Goal: Task Accomplishment & Management: Manage account settings

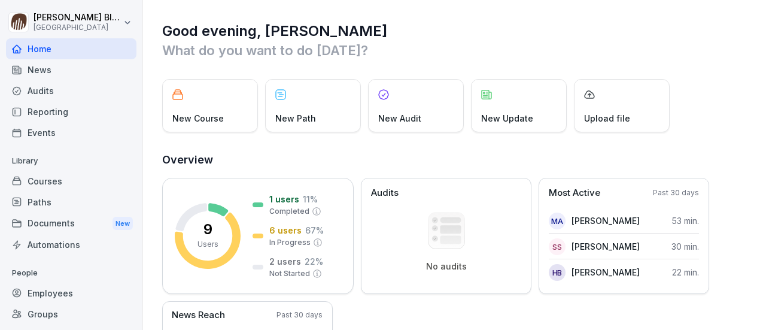
click at [46, 294] on div "Employees" at bounding box center [71, 293] width 131 height 21
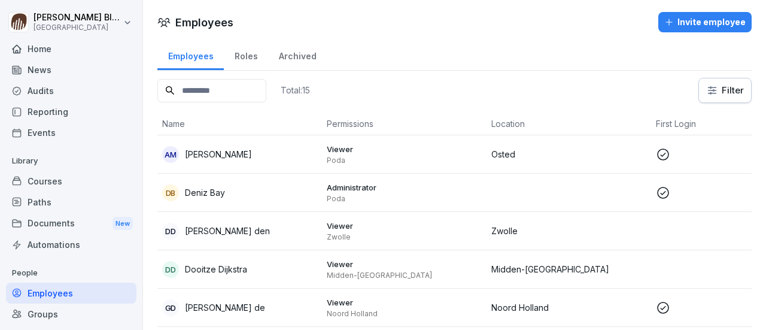
click at [42, 178] on div "Courses" at bounding box center [71, 181] width 131 height 21
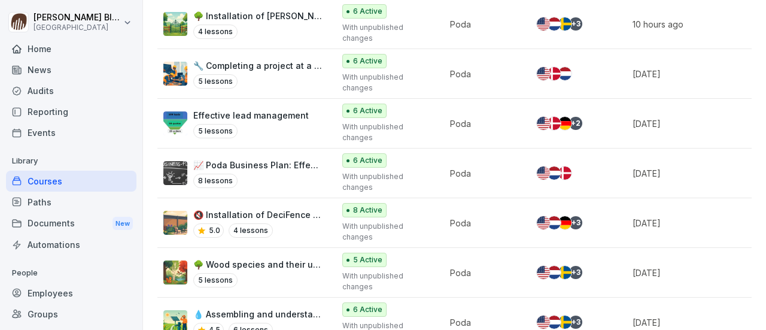
scroll to position [359, 0]
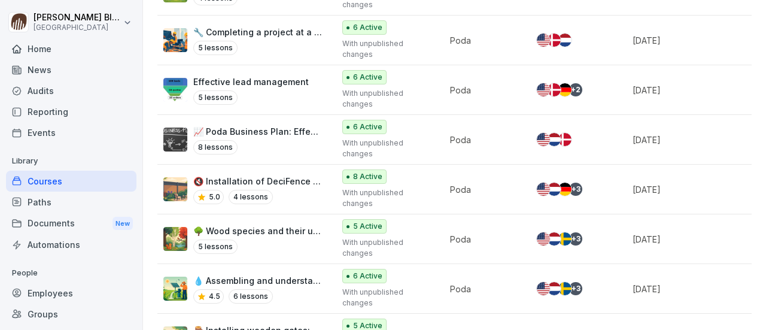
click at [257, 178] on p "🔇 Installation of DeciFence noise fences" at bounding box center [257, 181] width 129 height 13
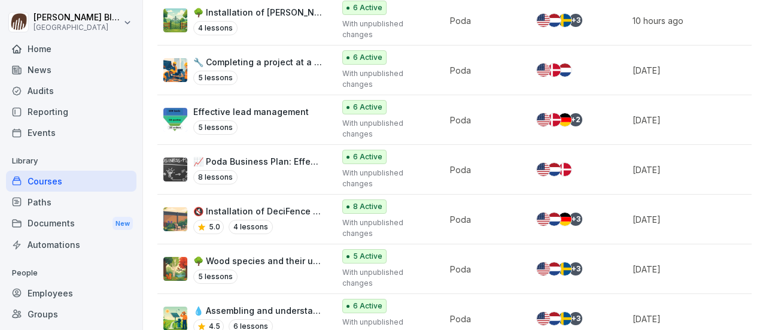
scroll to position [348, 0]
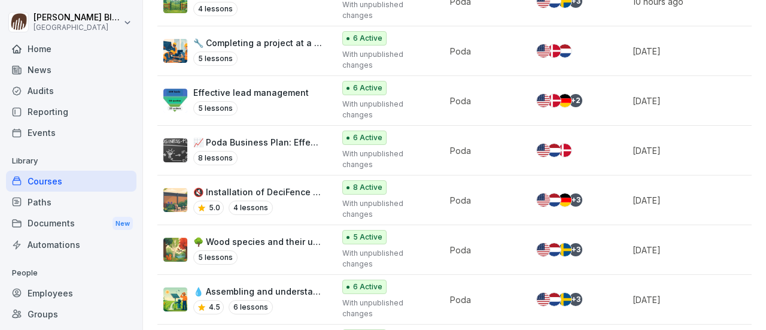
click at [255, 190] on p "🔇 Installation of DeciFence noise fences" at bounding box center [257, 192] width 129 height 13
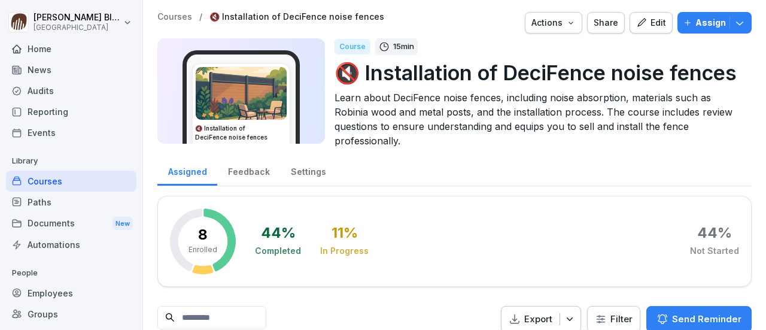
click at [653, 22] on div "Edit" at bounding box center [651, 22] width 30 height 13
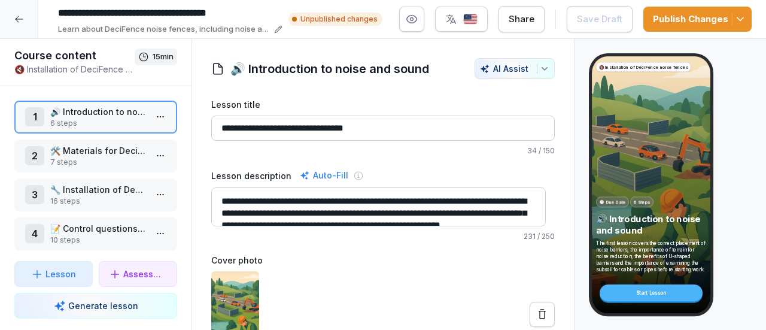
click at [478, 22] on img "button" at bounding box center [470, 19] width 14 height 11
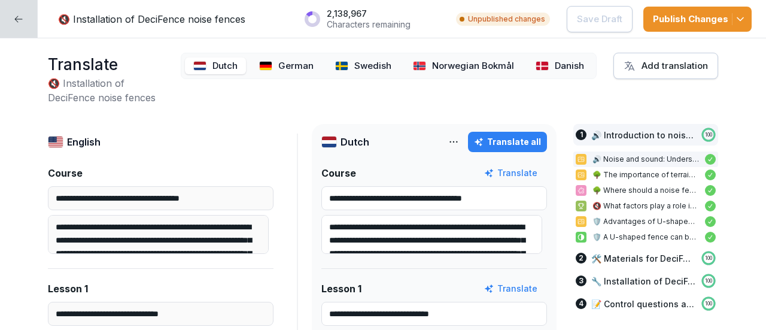
click at [514, 22] on p "Unpublished changes" at bounding box center [506, 19] width 77 height 11
click at [743, 17] on polyline "button" at bounding box center [741, 18] width 6 height 3
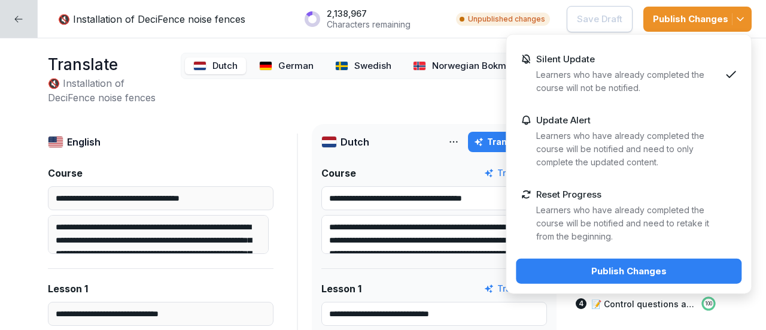
click at [598, 69] on p "Learners who have already completed the course will not be notified." at bounding box center [628, 81] width 184 height 26
click at [614, 266] on div "Publish Changes" at bounding box center [629, 271] width 207 height 13
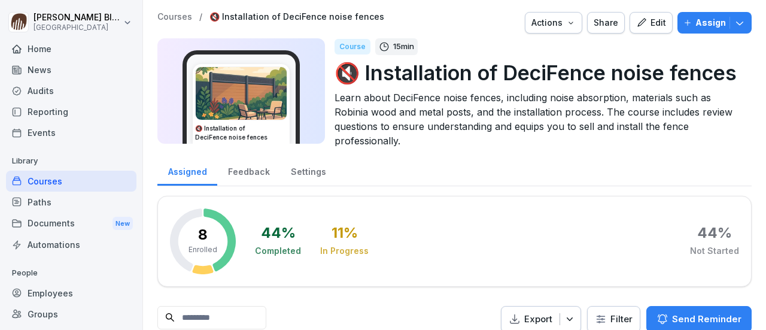
click at [734, 21] on icon "button" at bounding box center [740, 23] width 12 height 12
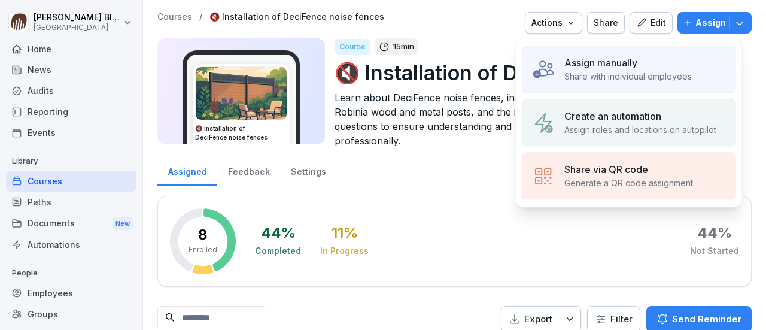
click at [581, 73] on p "Share with individual employees" at bounding box center [629, 76] width 128 height 13
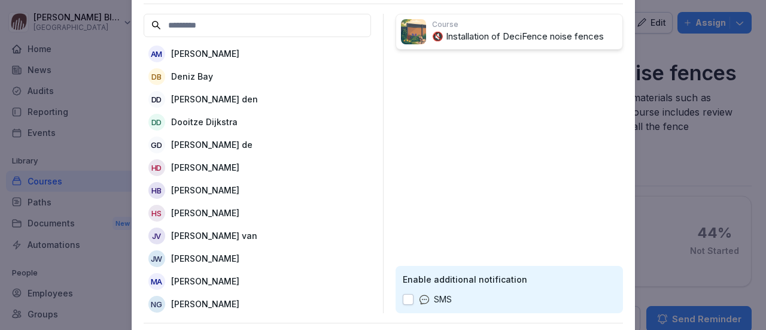
click at [206, 99] on p "[PERSON_NAME] den" at bounding box center [214, 99] width 87 height 13
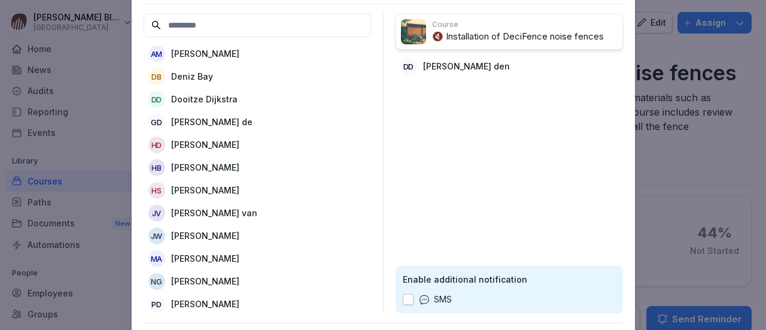
click at [205, 103] on p "Dooitze Dijkstra" at bounding box center [204, 99] width 66 height 13
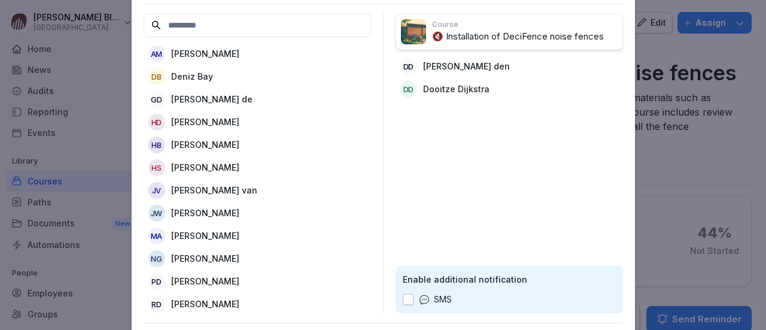
click at [208, 95] on p "[PERSON_NAME] de" at bounding box center [211, 99] width 81 height 13
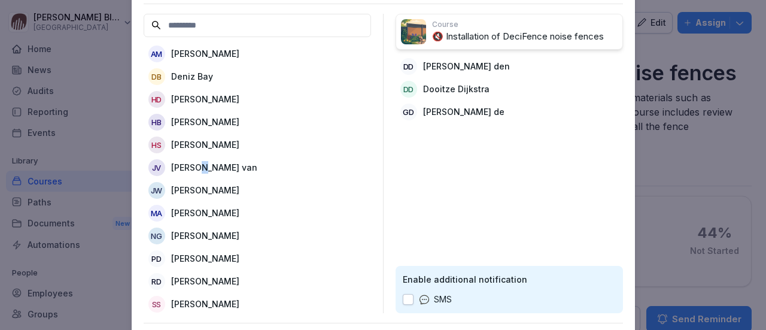
click at [199, 164] on p "[PERSON_NAME] van" at bounding box center [214, 167] width 86 height 13
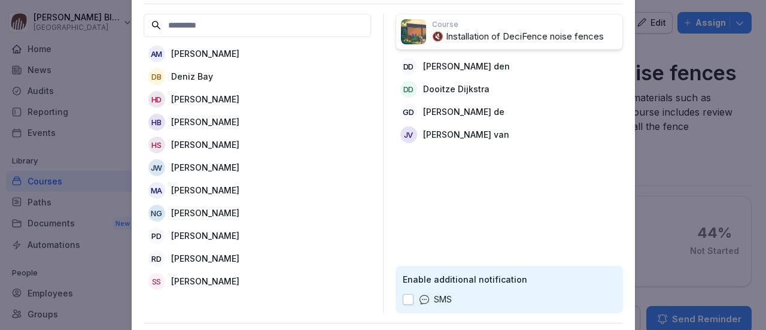
click at [199, 168] on p "[PERSON_NAME]" at bounding box center [205, 167] width 68 height 13
click at [204, 234] on p "[PERSON_NAME]" at bounding box center [205, 235] width 68 height 13
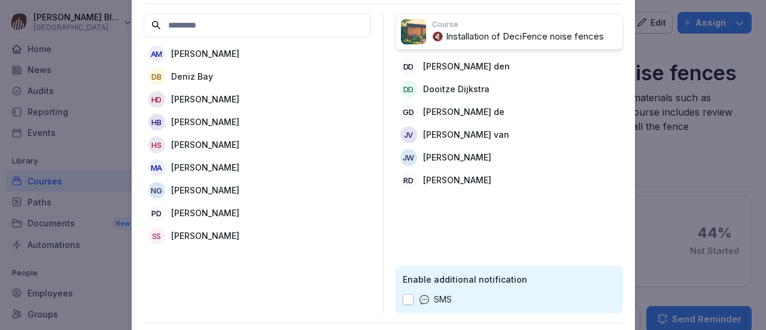
click at [530, 230] on div "Course 🔇 Installation of DeciFence noise fences Dd [PERSON_NAME] den DD [PERSON…" at bounding box center [510, 163] width 228 height 299
click at [520, 292] on div "Enable additional notification SMS" at bounding box center [510, 289] width 228 height 47
click at [413, 301] on button "button" at bounding box center [408, 299] width 11 height 11
click at [413, 299] on button "button" at bounding box center [408, 299] width 11 height 11
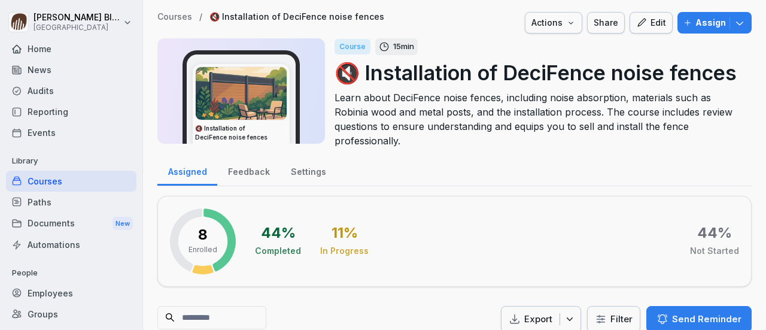
click at [675, 192] on div at bounding box center [383, 165] width 766 height 330
click at [734, 25] on icon "button" at bounding box center [740, 23] width 12 height 12
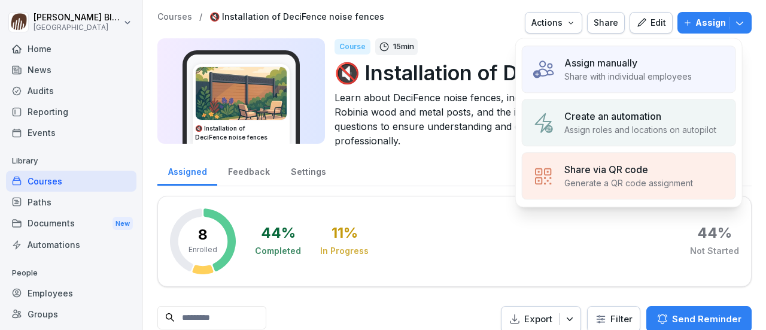
click at [571, 71] on p "Share with individual employees" at bounding box center [629, 76] width 128 height 13
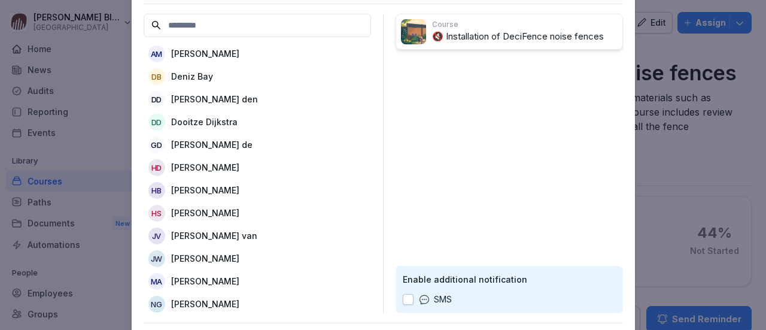
click at [183, 98] on p "[PERSON_NAME] den" at bounding box center [214, 99] width 87 height 13
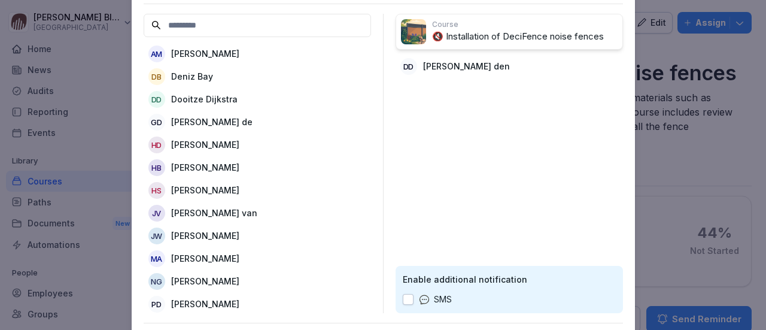
click at [186, 99] on p "Dooitze Dijkstra" at bounding box center [204, 99] width 66 height 13
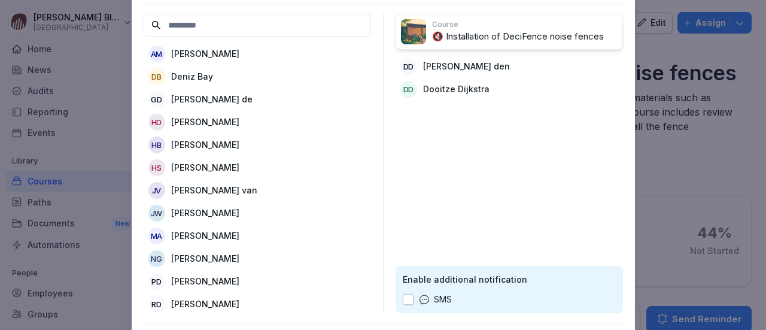
click at [189, 100] on p "[PERSON_NAME] de" at bounding box center [211, 99] width 81 height 13
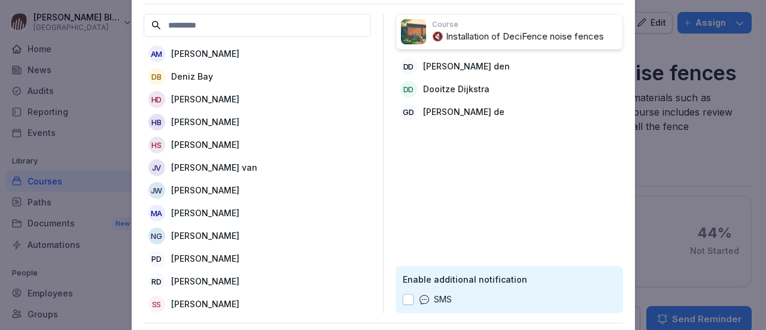
click at [191, 166] on p "[PERSON_NAME] van" at bounding box center [214, 167] width 86 height 13
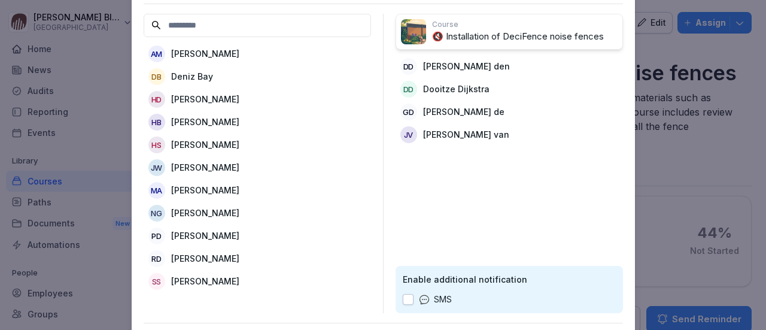
click at [192, 166] on p "[PERSON_NAME]" at bounding box center [205, 167] width 68 height 13
click at [192, 235] on p "[PERSON_NAME]" at bounding box center [205, 235] width 68 height 13
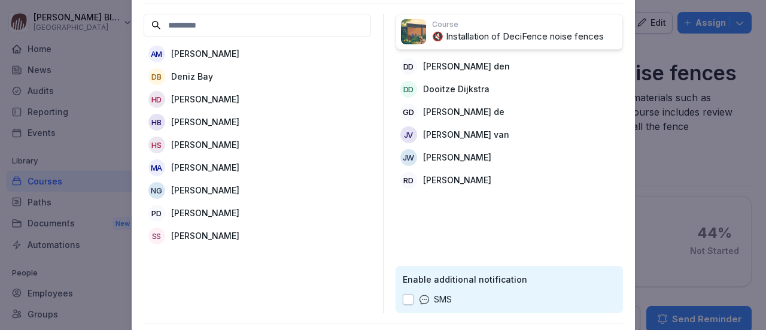
click at [571, 229] on div "Course 🔇 Installation of DeciFence noise fences Dd [PERSON_NAME] den DD [PERSON…" at bounding box center [510, 163] width 228 height 299
drag, startPoint x: 572, startPoint y: 227, endPoint x: 612, endPoint y: 202, distance: 46.5
click at [574, 226] on div "Course 🔇 Installation of DeciFence noise fences Dd [PERSON_NAME] den DD [PERSON…" at bounding box center [510, 163] width 228 height 299
click at [542, 32] on p "🔇 Installation of DeciFence noise fences" at bounding box center [525, 37] width 186 height 14
click at [531, 211] on div "Course 🔇 Installation of DeciFence noise fences Dd [PERSON_NAME] den DD [PERSON…" at bounding box center [510, 163] width 228 height 299
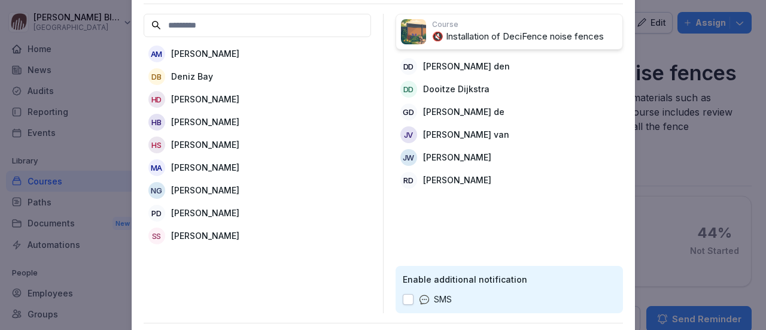
click at [531, 211] on div "Course 🔇 Installation of DeciFence noise fences Dd [PERSON_NAME] den DD [PERSON…" at bounding box center [510, 163] width 228 height 299
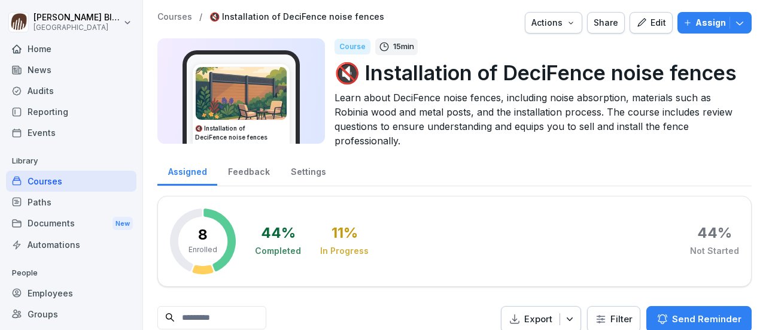
click at [47, 180] on div "Courses" at bounding box center [71, 181] width 131 height 21
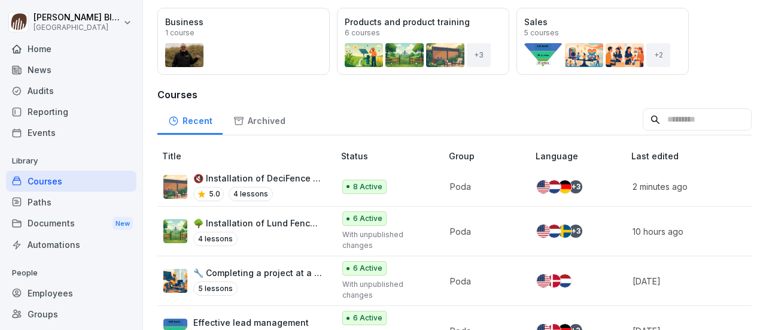
scroll to position [180, 0]
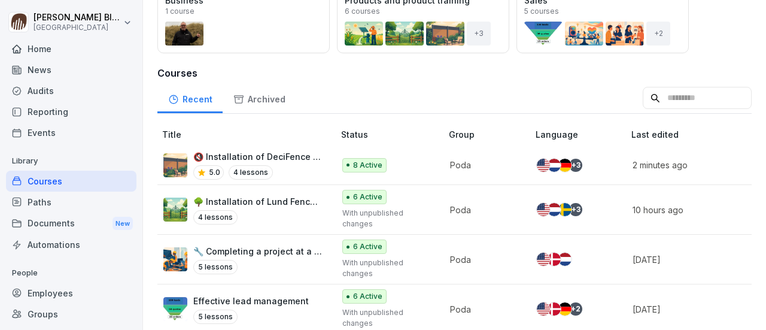
click at [574, 165] on div "+ 3" at bounding box center [575, 165] width 13 height 13
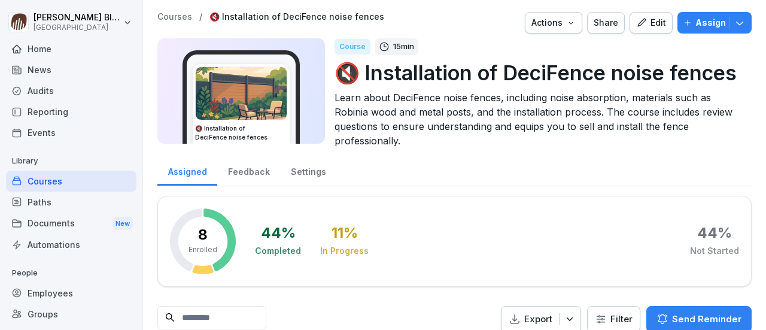
click at [348, 72] on p "🔇 Installation of DeciFence noise fences" at bounding box center [539, 72] width 408 height 31
click at [190, 175] on div "Assigned" at bounding box center [187, 170] width 60 height 31
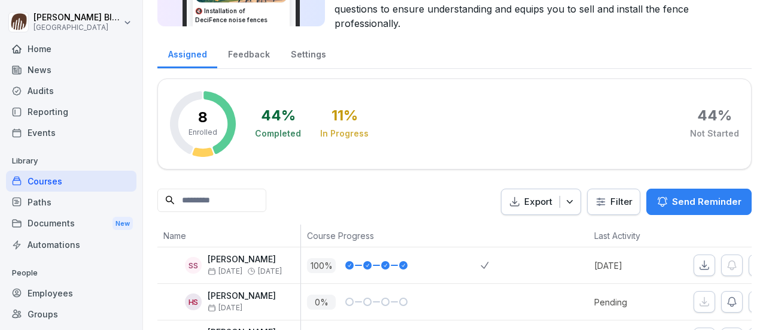
scroll to position [120, 0]
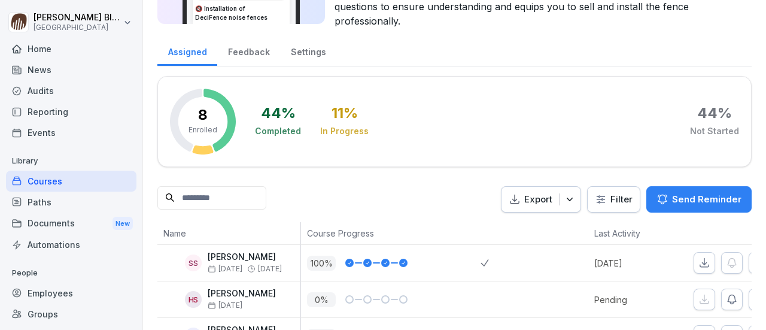
click at [315, 49] on div "Settings" at bounding box center [308, 50] width 56 height 31
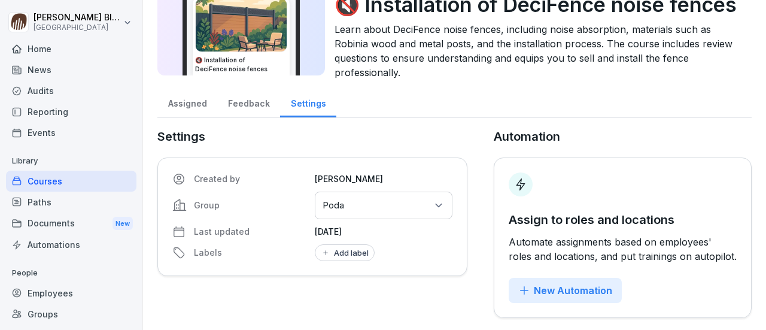
scroll to position [90, 0]
click at [436, 204] on icon at bounding box center [439, 205] width 6 height 3
click at [404, 275] on div "Settings Created by Morten Andreasen Group Select groups or locations Poda Last…" at bounding box center [312, 223] width 310 height 190
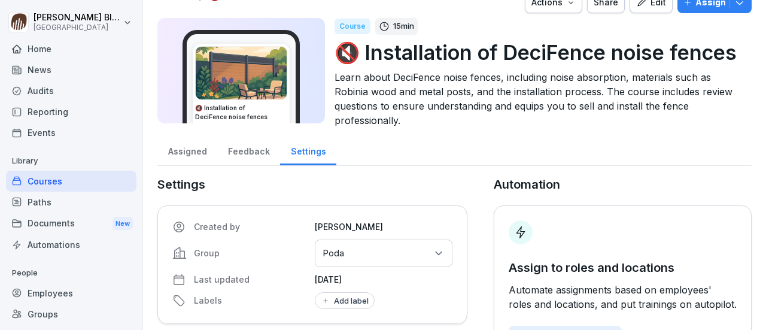
scroll to position [0, 0]
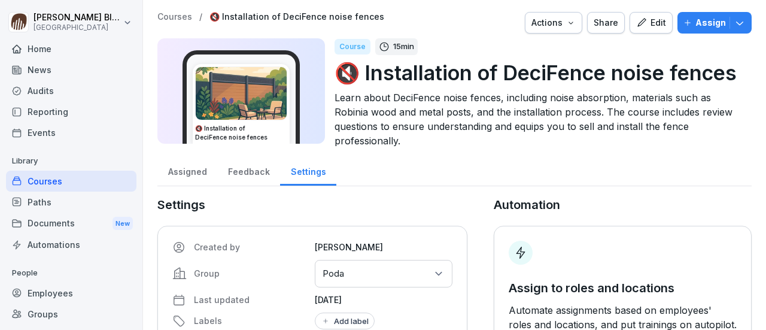
click at [178, 14] on p "Courses" at bounding box center [174, 17] width 35 height 10
click at [685, 22] on icon "button" at bounding box center [688, 23] width 6 height 6
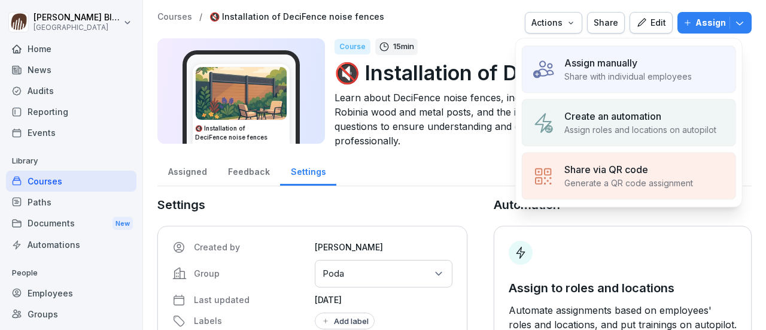
click at [577, 66] on p "Assign manually" at bounding box center [601, 63] width 73 height 14
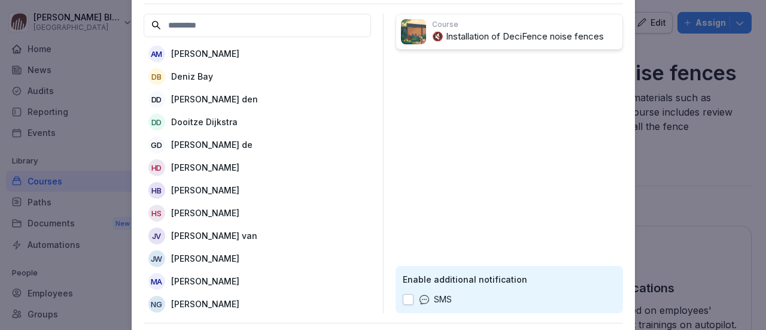
click at [193, 96] on p "Dirk Besten den" at bounding box center [214, 99] width 87 height 13
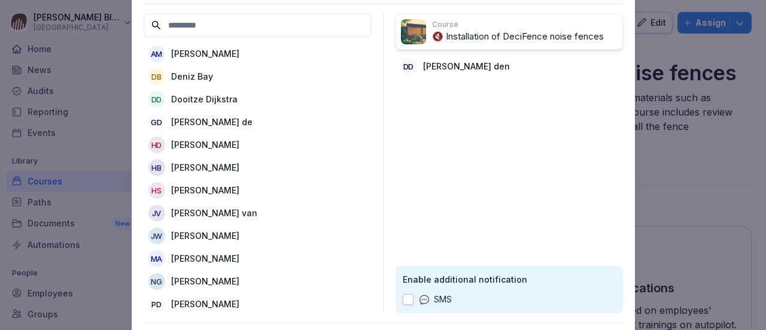
click at [405, 298] on button "button" at bounding box center [408, 299] width 11 height 11
click at [582, 34] on p "🔇 Installation of DeciFence noise fences" at bounding box center [525, 37] width 186 height 14
drag, startPoint x: 582, startPoint y: 34, endPoint x: 601, endPoint y: 72, distance: 43.1
click at [590, 40] on p "🔇 Installation of DeciFence noise fences" at bounding box center [525, 37] width 186 height 14
drag, startPoint x: 620, startPoint y: 139, endPoint x: 566, endPoint y: 135, distance: 54.6
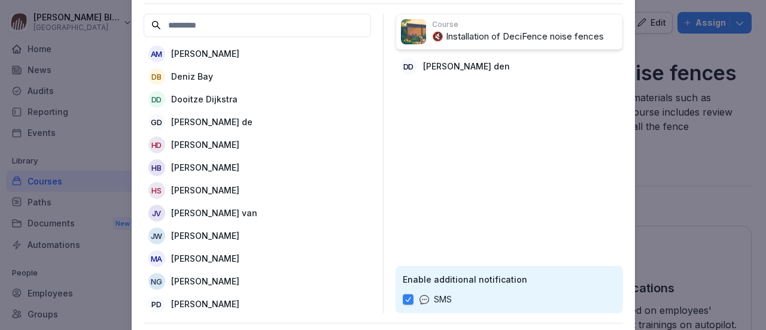
click at [594, 136] on div "Course 🔇 Installation of DeciFence noise fences Dd Dirk Besten den Enable addit…" at bounding box center [510, 163] width 228 height 299
drag, startPoint x: 433, startPoint y: 57, endPoint x: 436, endPoint y: 69, distance: 11.9
click at [436, 68] on div "Dd Dirk Besten den" at bounding box center [510, 67] width 228 height 22
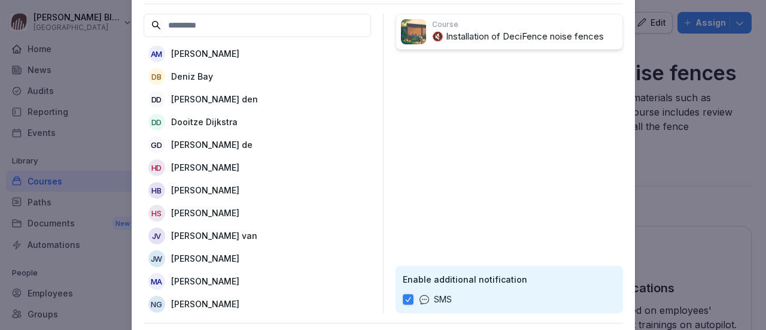
click at [216, 100] on p "[PERSON_NAME] den" at bounding box center [214, 99] width 87 height 13
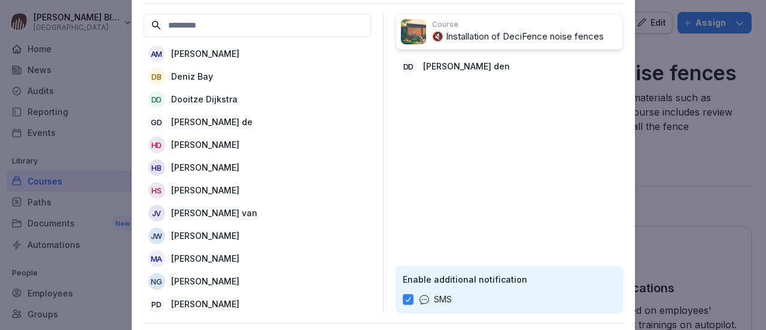
click at [434, 68] on p "[PERSON_NAME] den" at bounding box center [466, 66] width 87 height 13
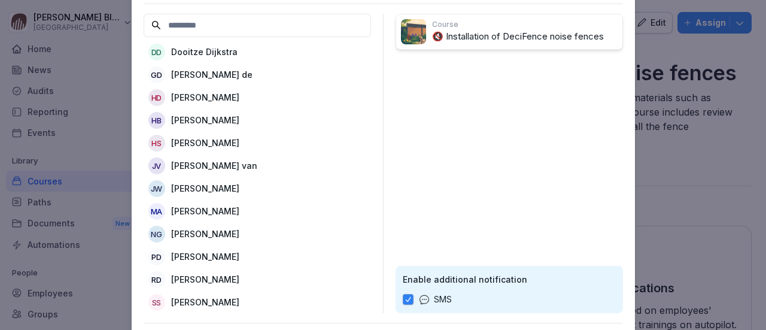
scroll to position [78, 0]
click at [408, 297] on button "button" at bounding box center [408, 299] width 11 height 11
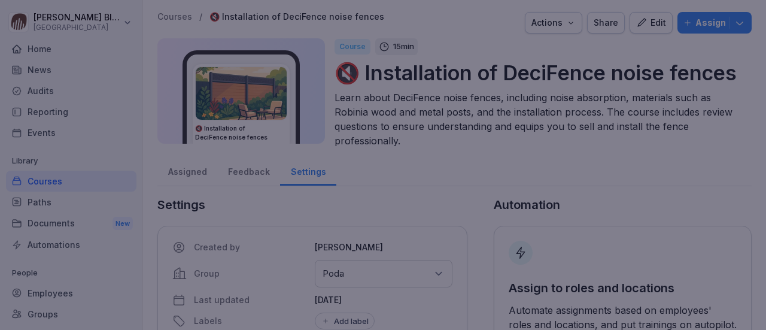
click at [673, 136] on div at bounding box center [383, 165] width 766 height 330
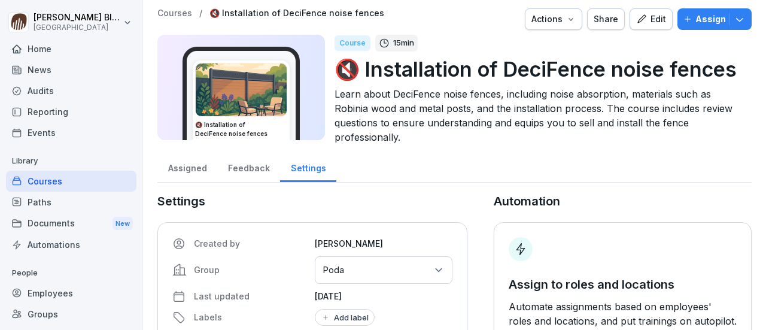
scroll to position [0, 0]
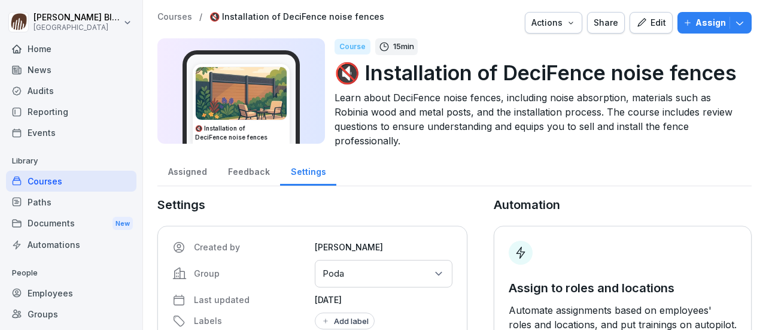
click at [168, 19] on p "Courses" at bounding box center [174, 17] width 35 height 10
